Goal: Task Accomplishment & Management: Manage account settings

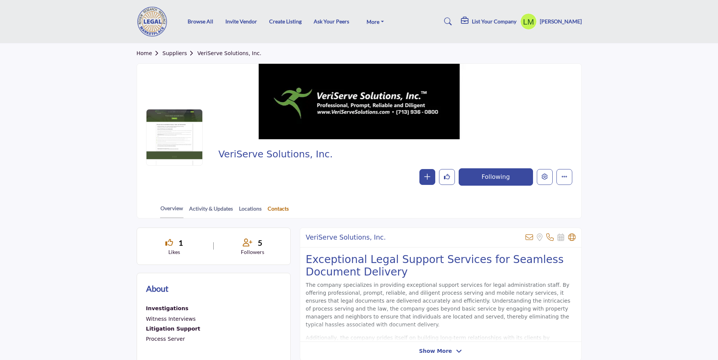
click at [275, 208] on link "Contacts" at bounding box center [278, 211] width 22 height 13
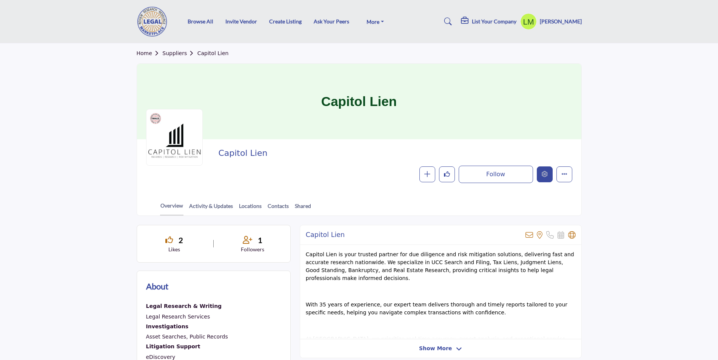
click at [546, 171] on button "Edit company" at bounding box center [545, 174] width 16 height 16
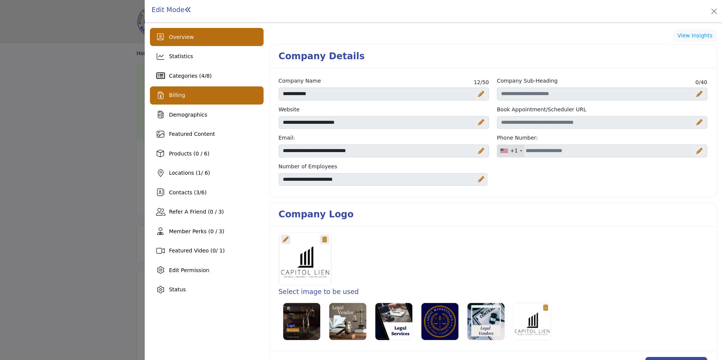
click at [173, 96] on span "Billing" at bounding box center [177, 95] width 16 height 6
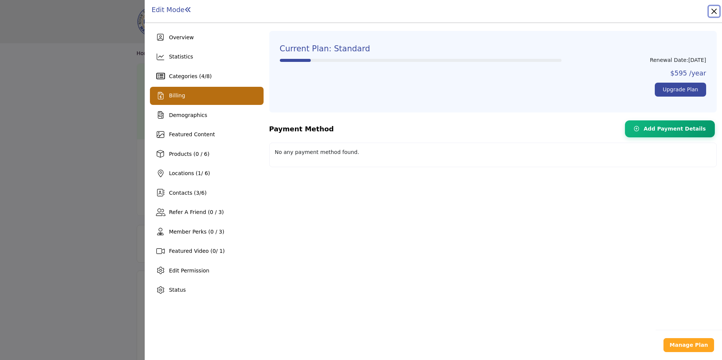
click at [714, 9] on button "Close" at bounding box center [713, 11] width 11 height 11
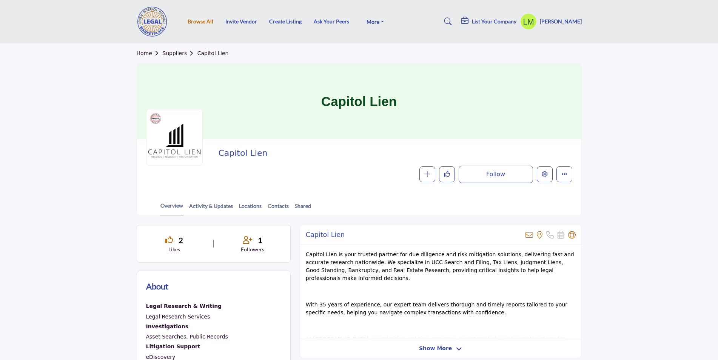
click at [200, 20] on link "Browse All" at bounding box center [201, 21] width 26 height 6
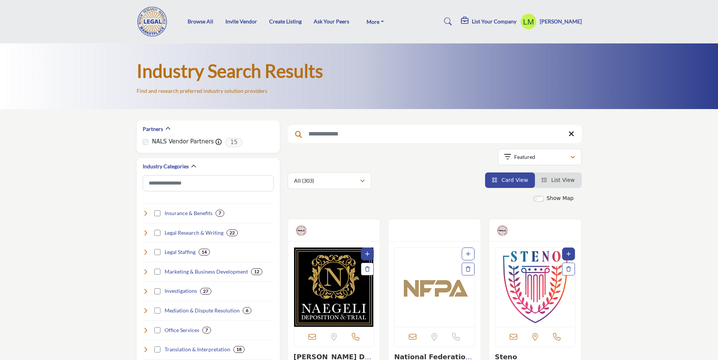
click at [348, 136] on input "Search Keyword" at bounding box center [435, 134] width 294 height 18
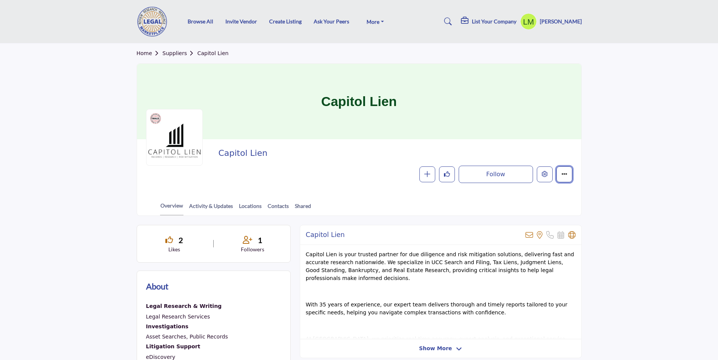
click at [565, 174] on icon "More details" at bounding box center [564, 174] width 6 height 6
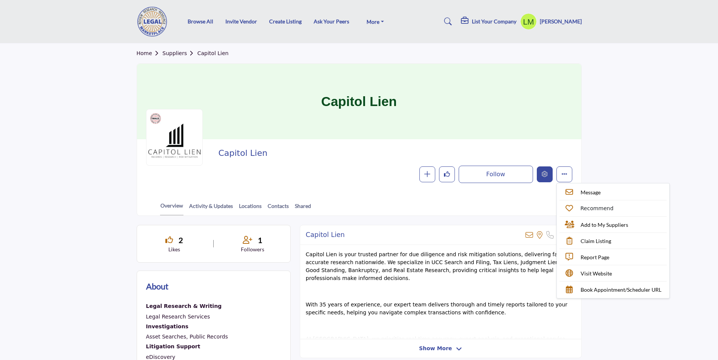
click at [544, 176] on icon "Edit company" at bounding box center [545, 174] width 6 height 6
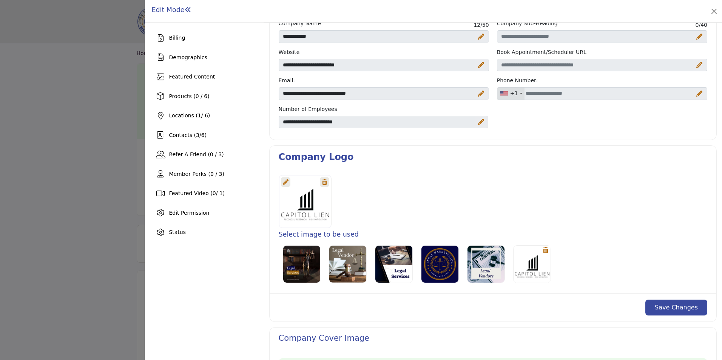
scroll to position [53, 0]
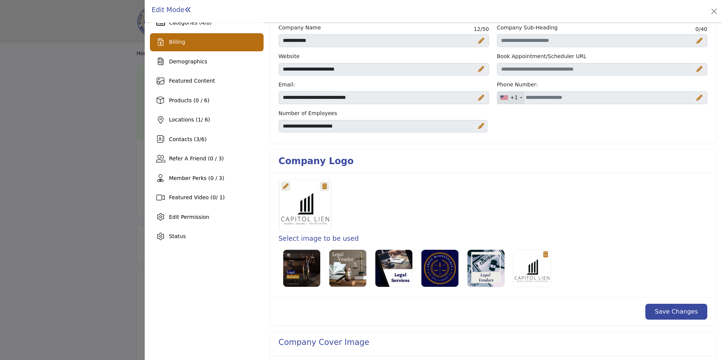
click at [173, 39] on span "Billing" at bounding box center [177, 42] width 16 height 6
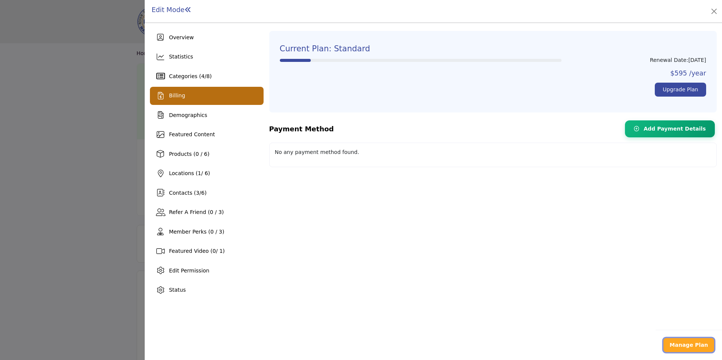
click at [680, 345] on b "Manage Plan" at bounding box center [688, 345] width 38 height 6
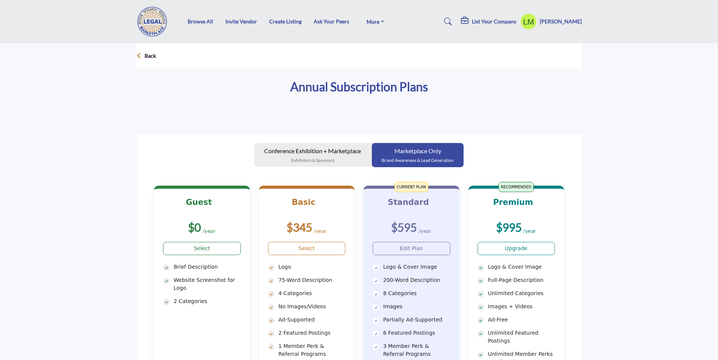
click at [149, 54] on p "Back" at bounding box center [150, 56] width 11 height 8
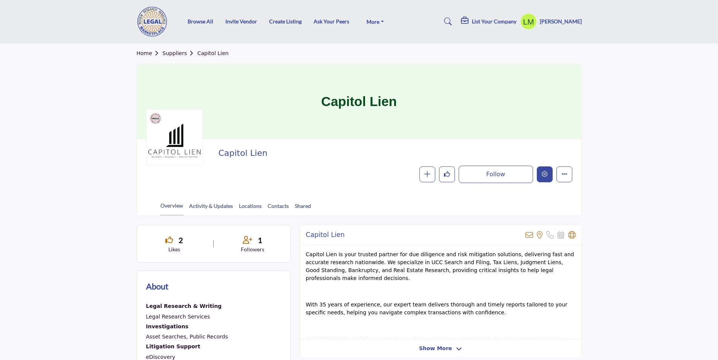
click at [545, 175] on icon "Edit company" at bounding box center [545, 174] width 6 height 6
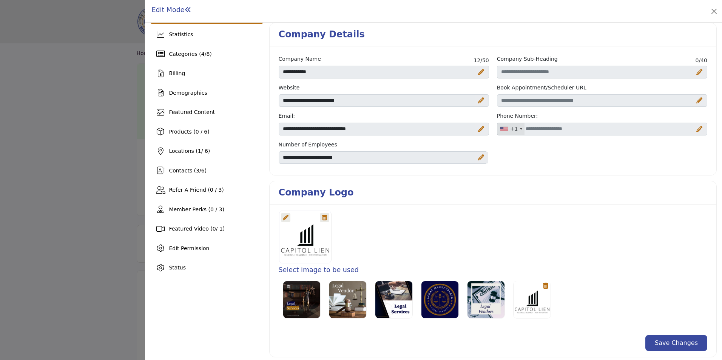
scroll to position [4, 0]
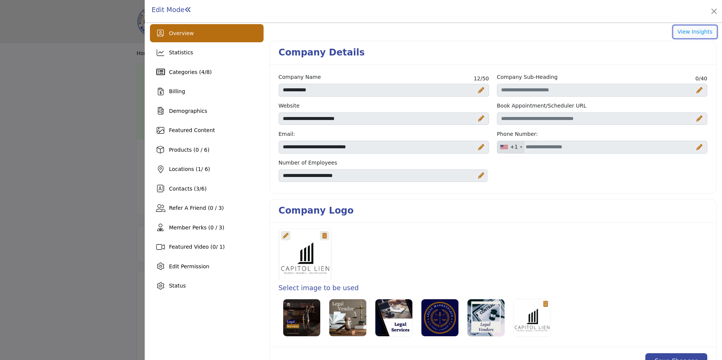
click at [689, 30] on button "View Insights" at bounding box center [694, 32] width 43 height 13
